Goal: Task Accomplishment & Management: Complete application form

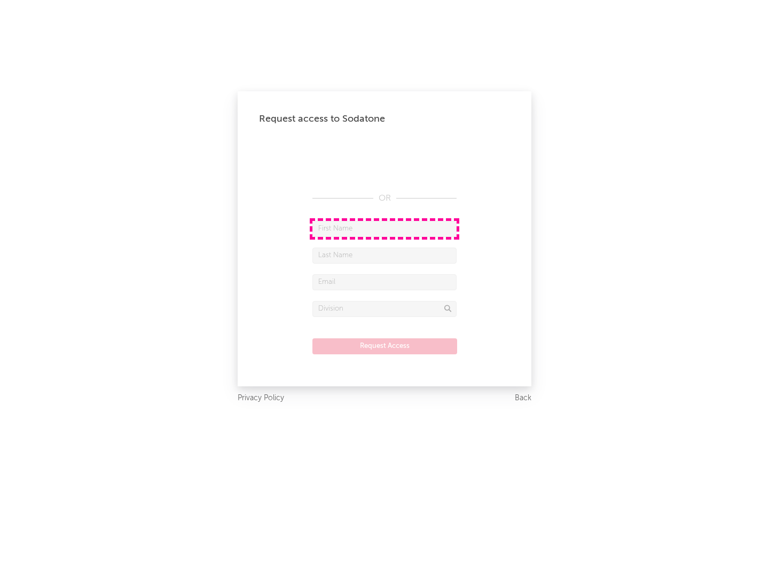
click at [384, 229] on input "text" at bounding box center [384, 229] width 144 height 16
type input "[PERSON_NAME]"
click at [384, 255] on input "text" at bounding box center [384, 256] width 144 height 16
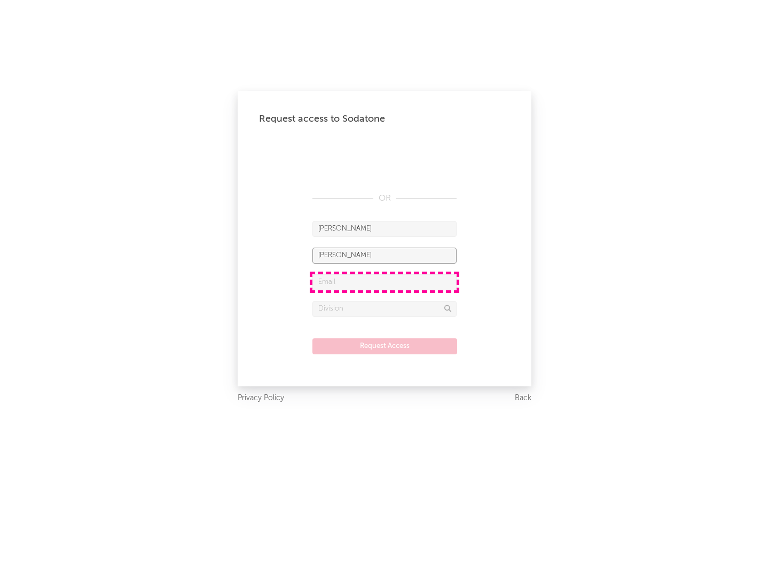
type input "[PERSON_NAME]"
click at [384, 282] on input "text" at bounding box center [384, 282] width 144 height 16
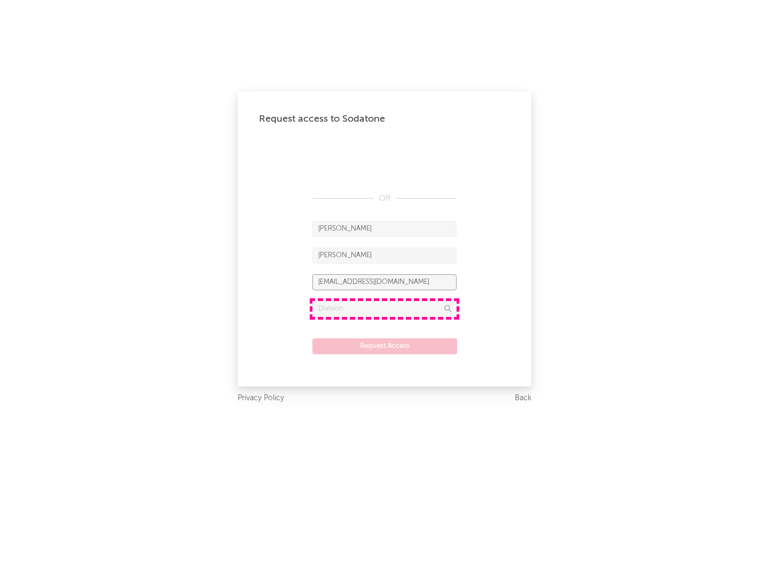
type input "[EMAIL_ADDRESS][DOMAIN_NAME]"
click at [384, 309] on input "text" at bounding box center [384, 309] width 144 height 16
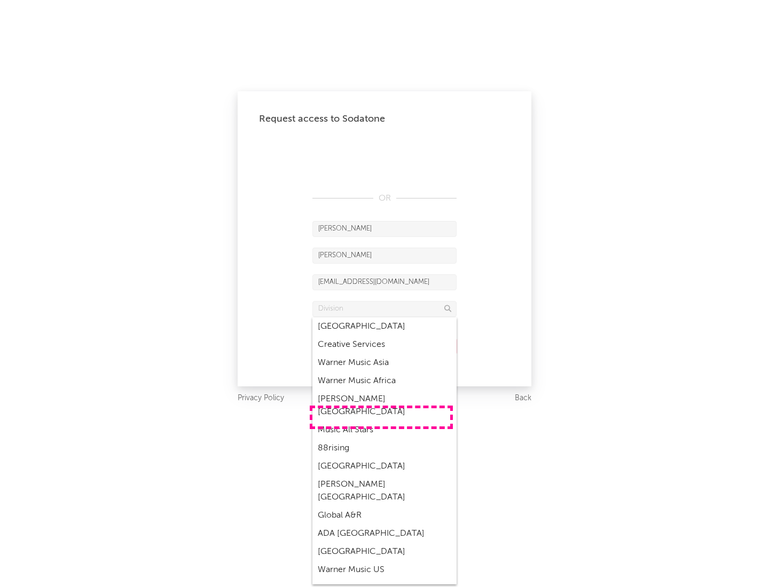
click at [381, 421] on div "Music All Stars" at bounding box center [384, 430] width 144 height 18
type input "Music All Stars"
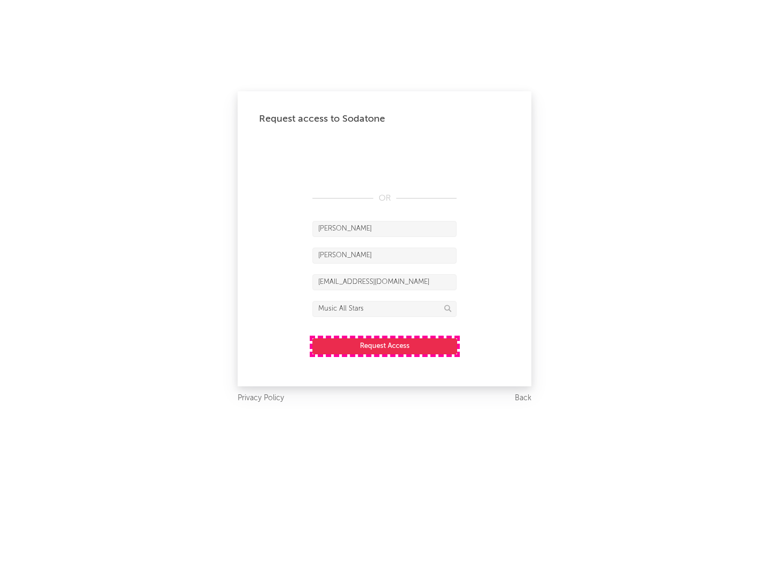
click at [384, 346] on button "Request Access" at bounding box center [384, 347] width 145 height 16
